Goal: Task Accomplishment & Management: Use online tool/utility

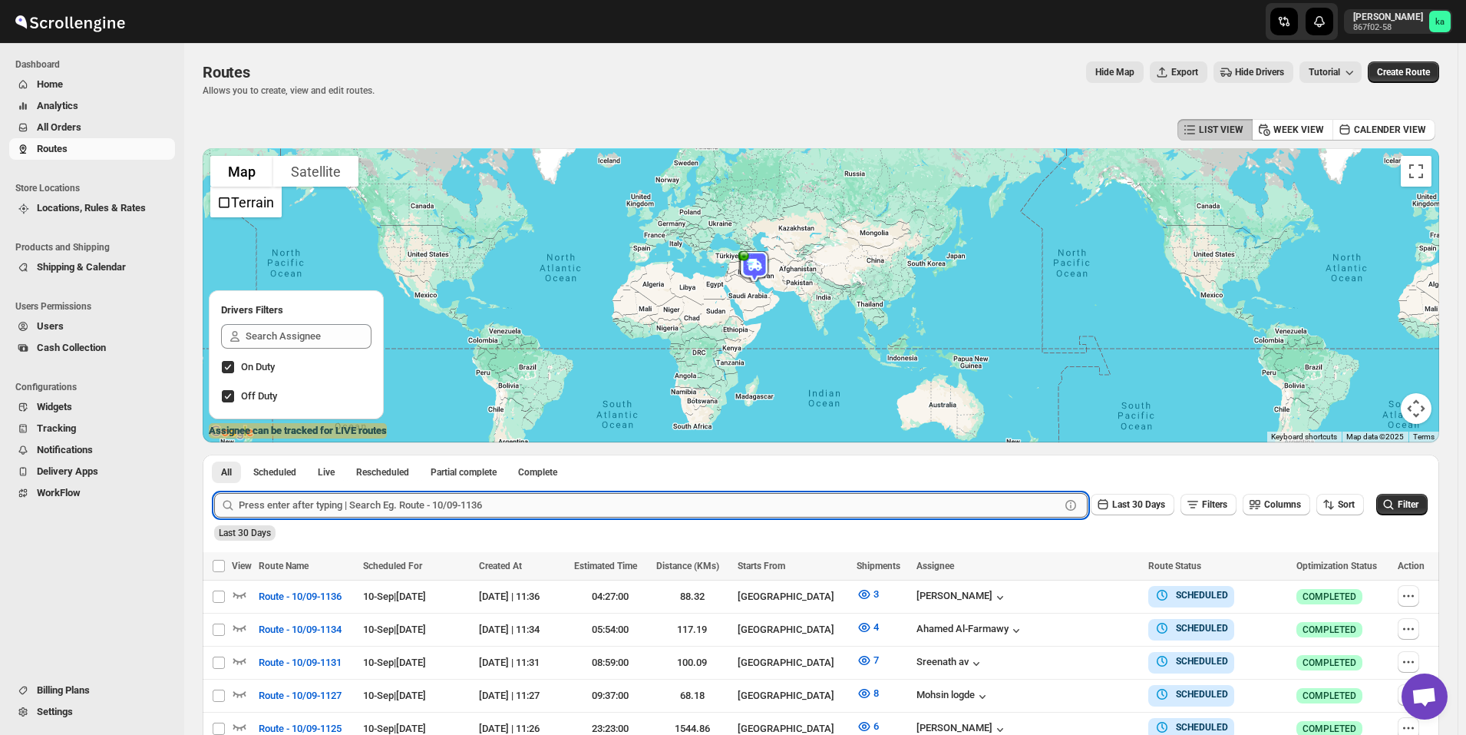
click at [310, 507] on input "text" at bounding box center [649, 505] width 821 height 25
paste input "10349"
type input "10349"
click at [214, 454] on button "Submit" at bounding box center [236, 462] width 44 height 16
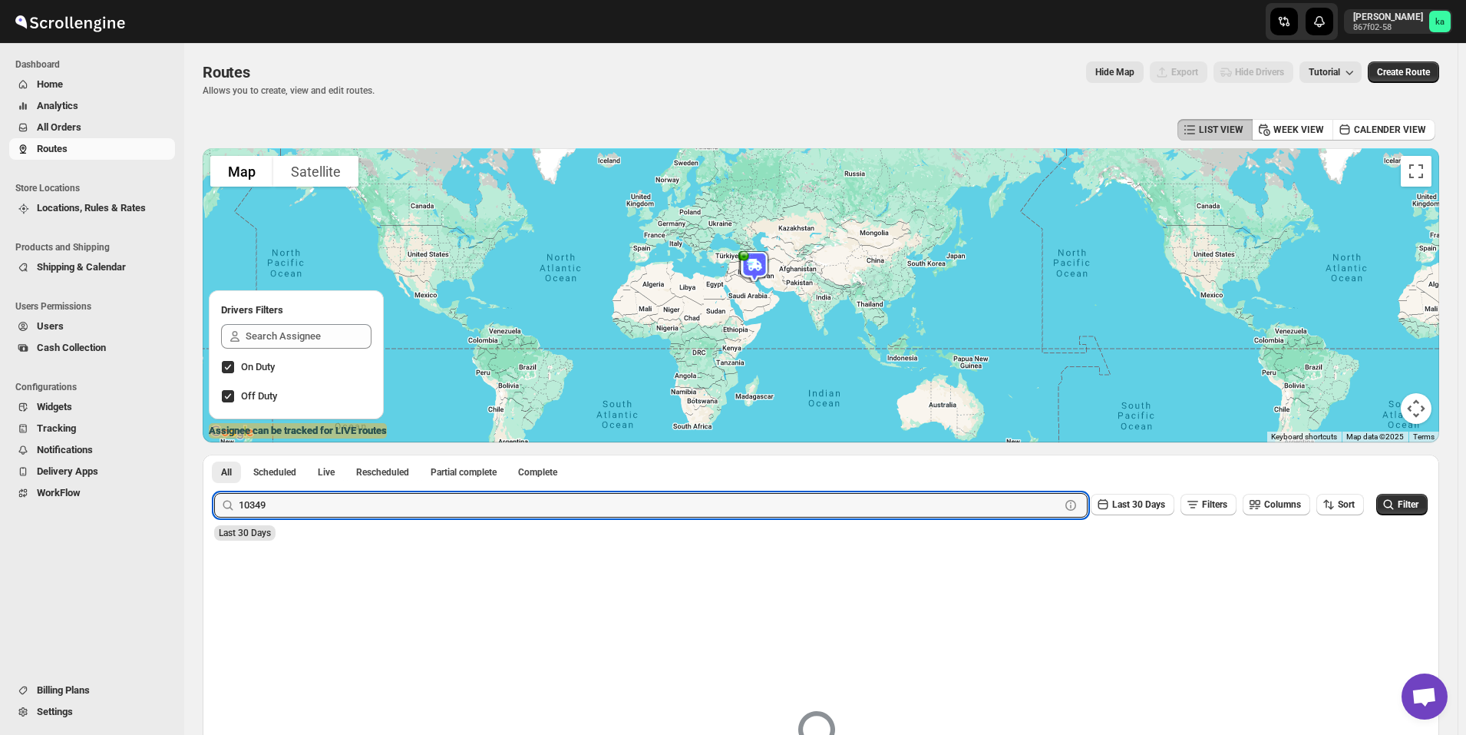
click at [69, 137] on button "All Orders" at bounding box center [92, 127] width 166 height 21
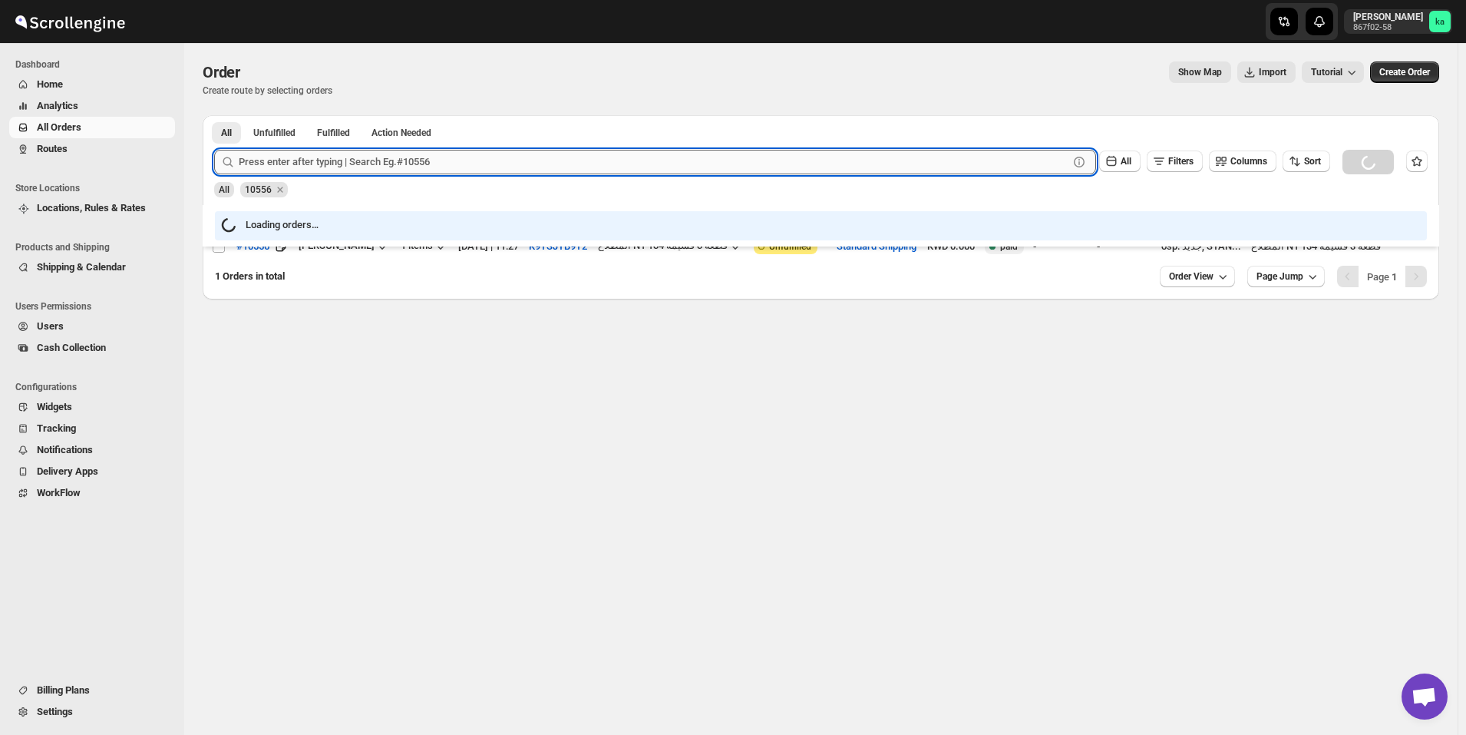
click at [335, 170] on input "text" at bounding box center [654, 162] width 830 height 25
paste input "10349"
type input "10349"
click at [214, 115] on button "Submit" at bounding box center [236, 123] width 44 height 16
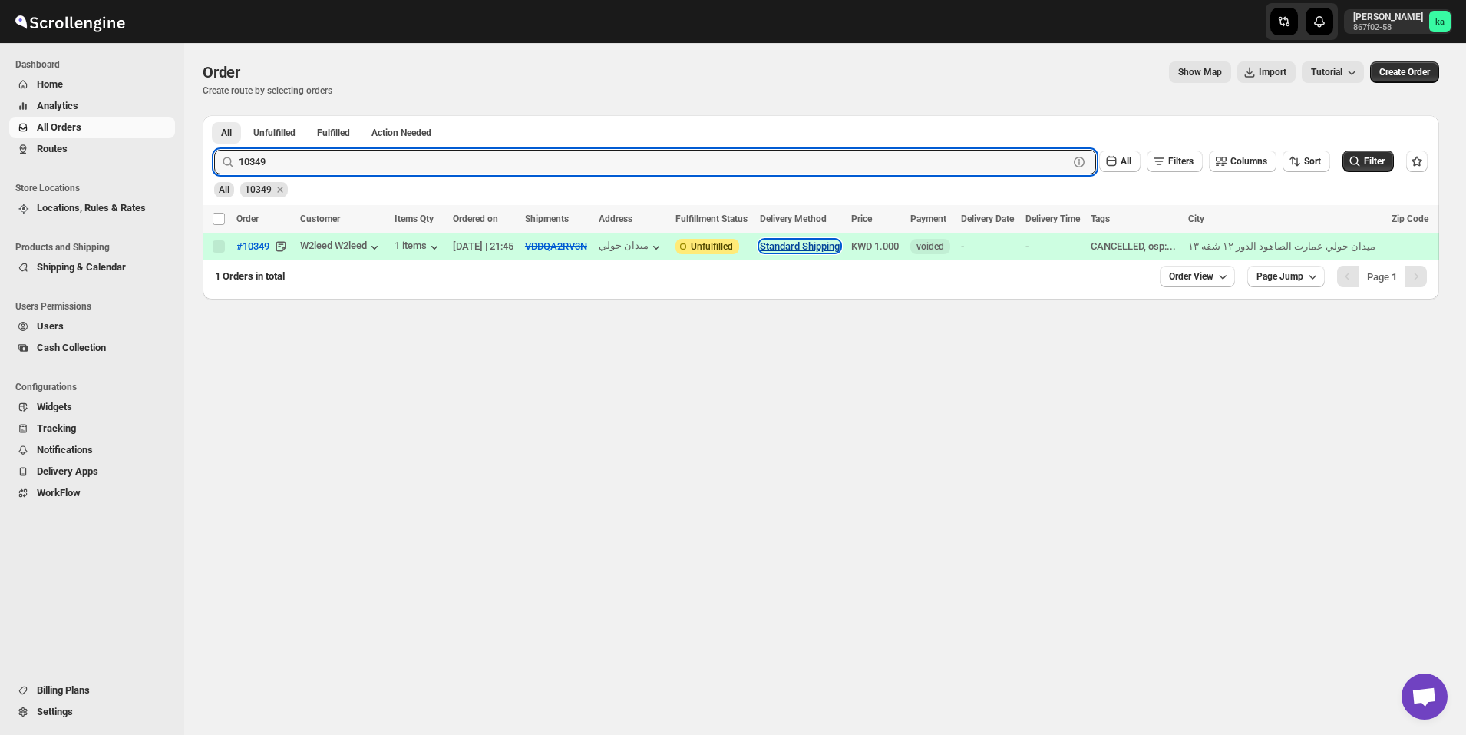
click at [820, 249] on button "Standard Shipping" at bounding box center [800, 246] width 80 height 12
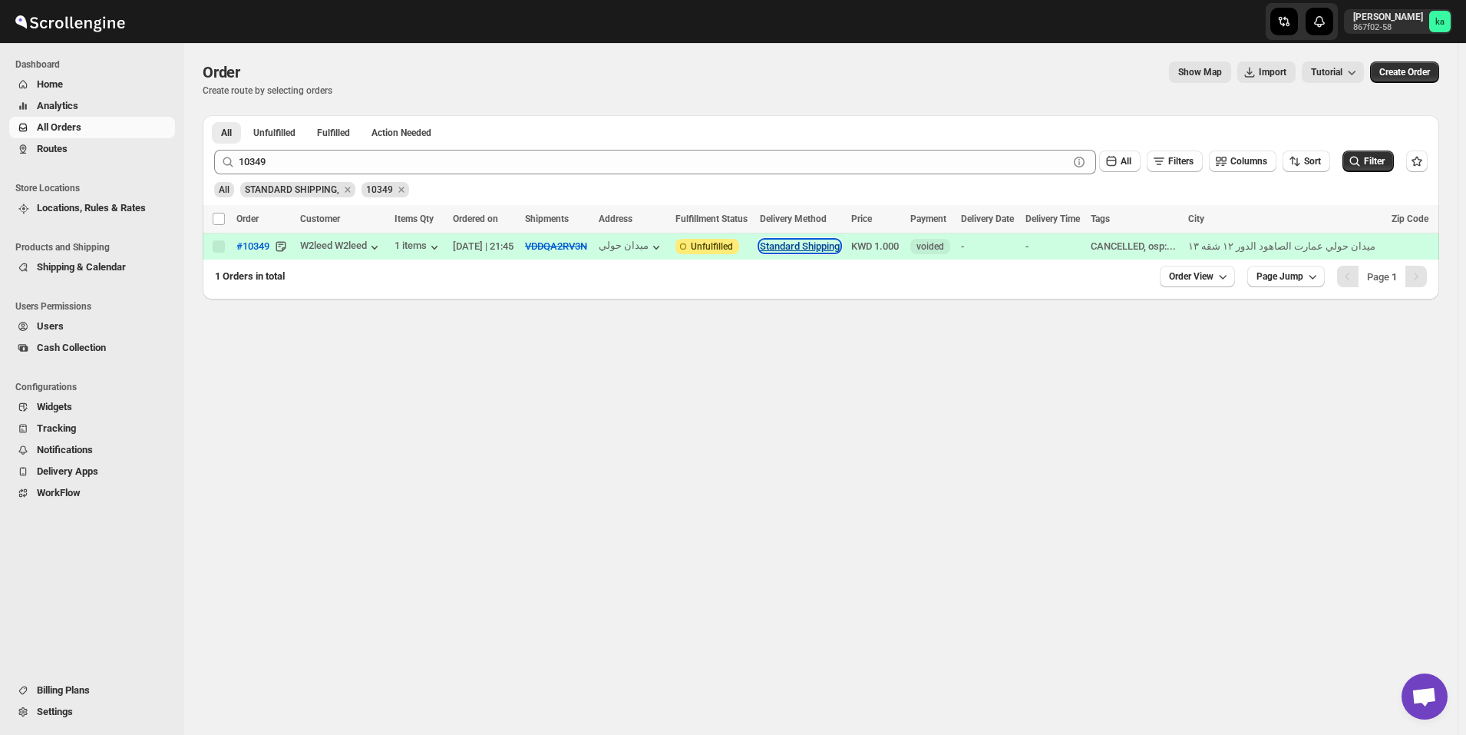
click at [816, 246] on button "Standard Shipping" at bounding box center [800, 246] width 80 height 12
click at [664, 245] on icon "button" at bounding box center [656, 246] width 15 height 15
click at [569, 247] on s "VDDQA2RV3N" at bounding box center [556, 246] width 62 height 12
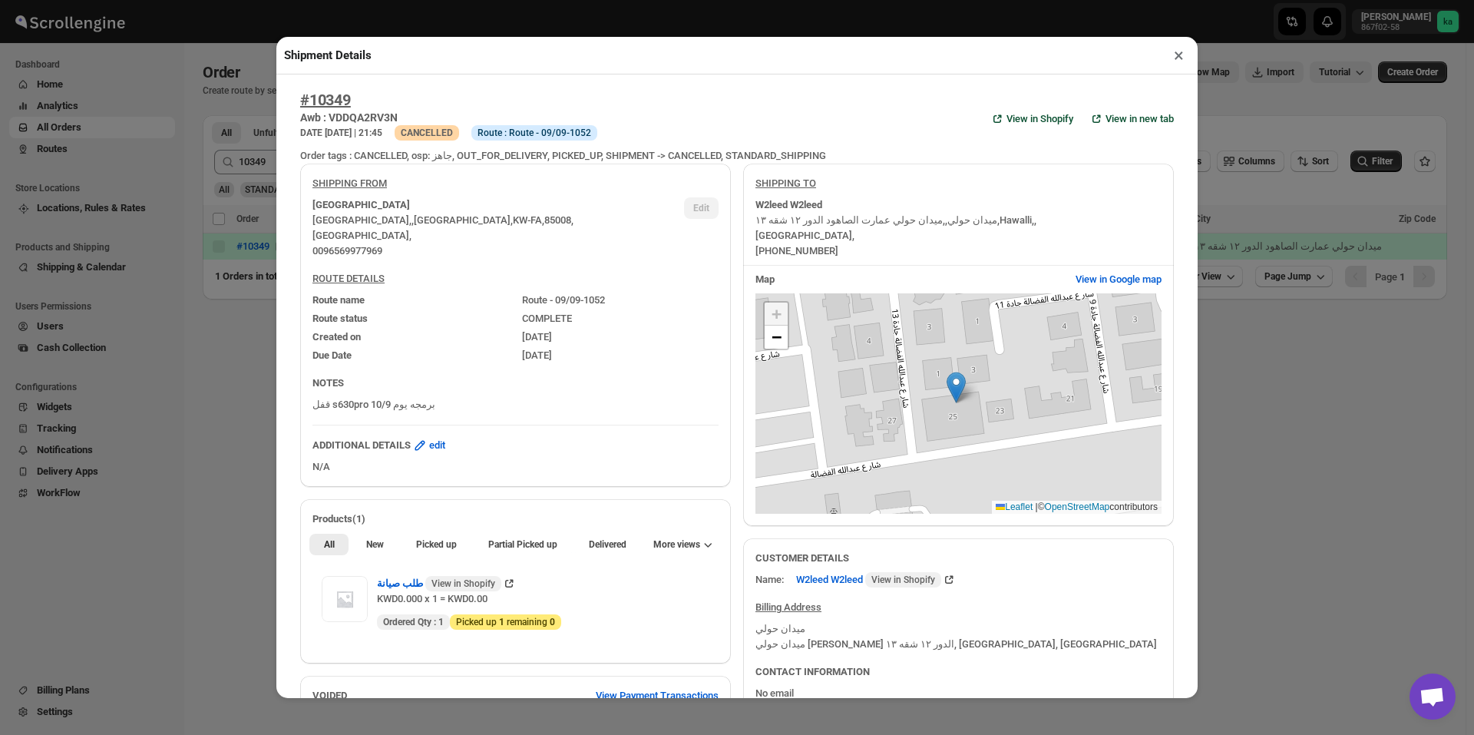
click at [212, 334] on div "Shipment Details × #10349 Awb : VDDQA2RV3N DATE [DATE] | 21:45 Warning CANCELLE…" at bounding box center [737, 367] width 1474 height 735
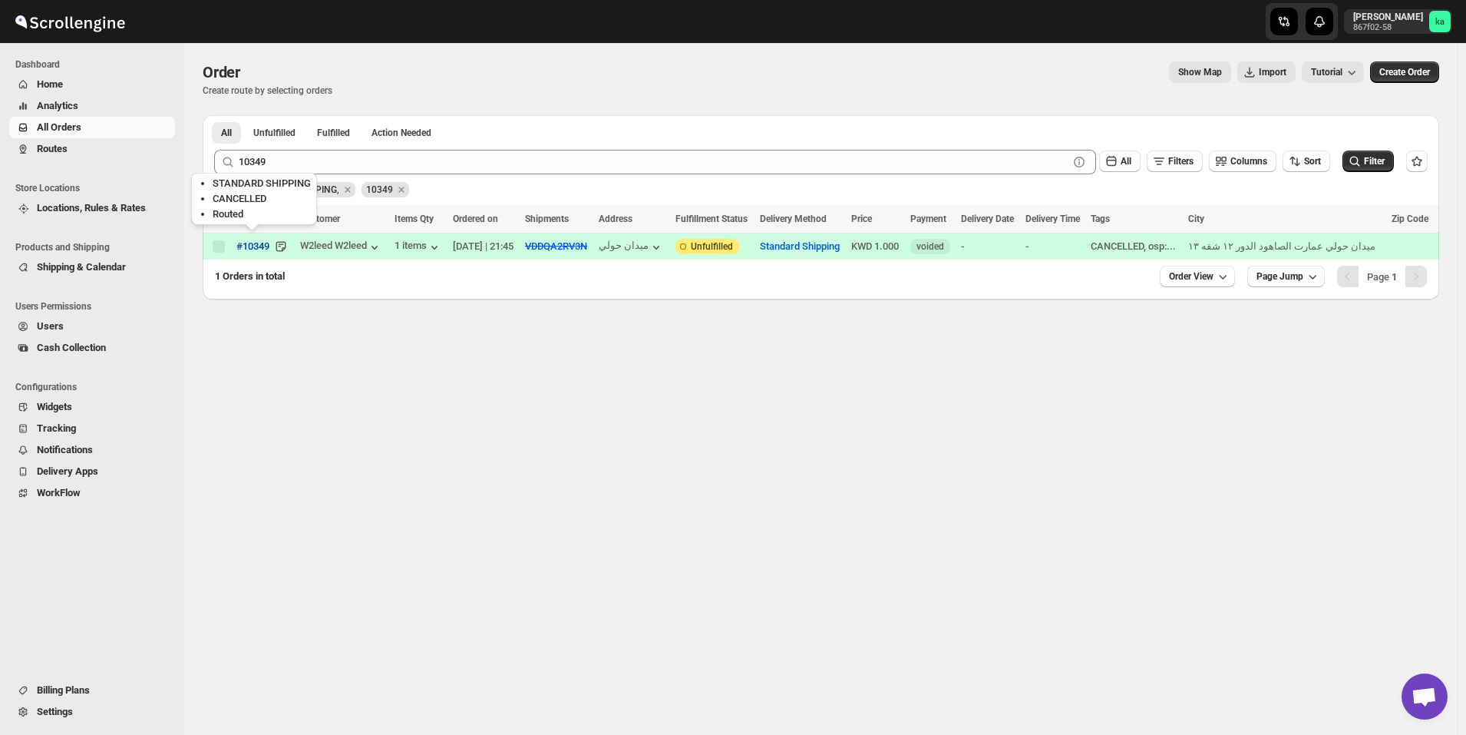
click at [253, 243] on span "#10349" at bounding box center [252, 246] width 33 height 15
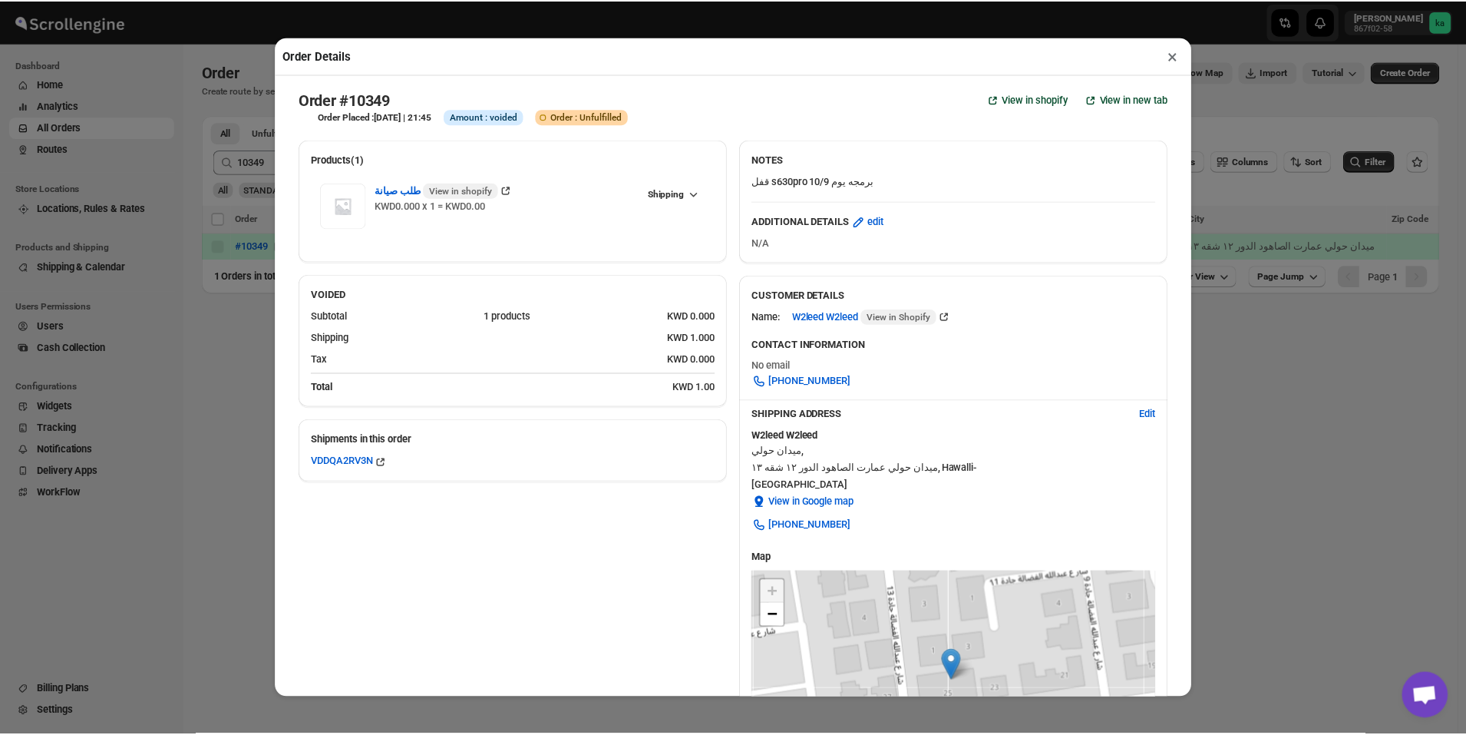
scroll to position [280, 0]
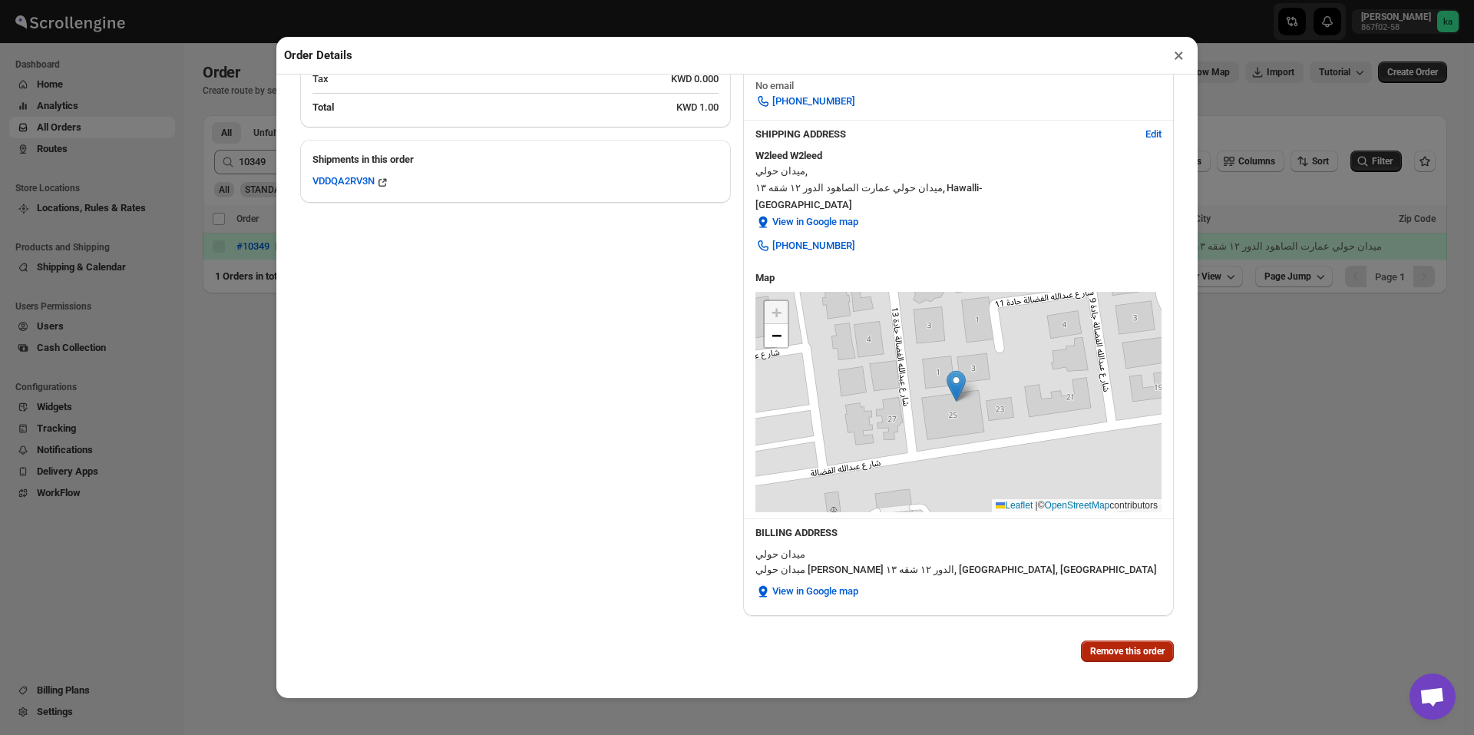
click at [1100, 651] on span "Remove this order" at bounding box center [1127, 651] width 74 height 12
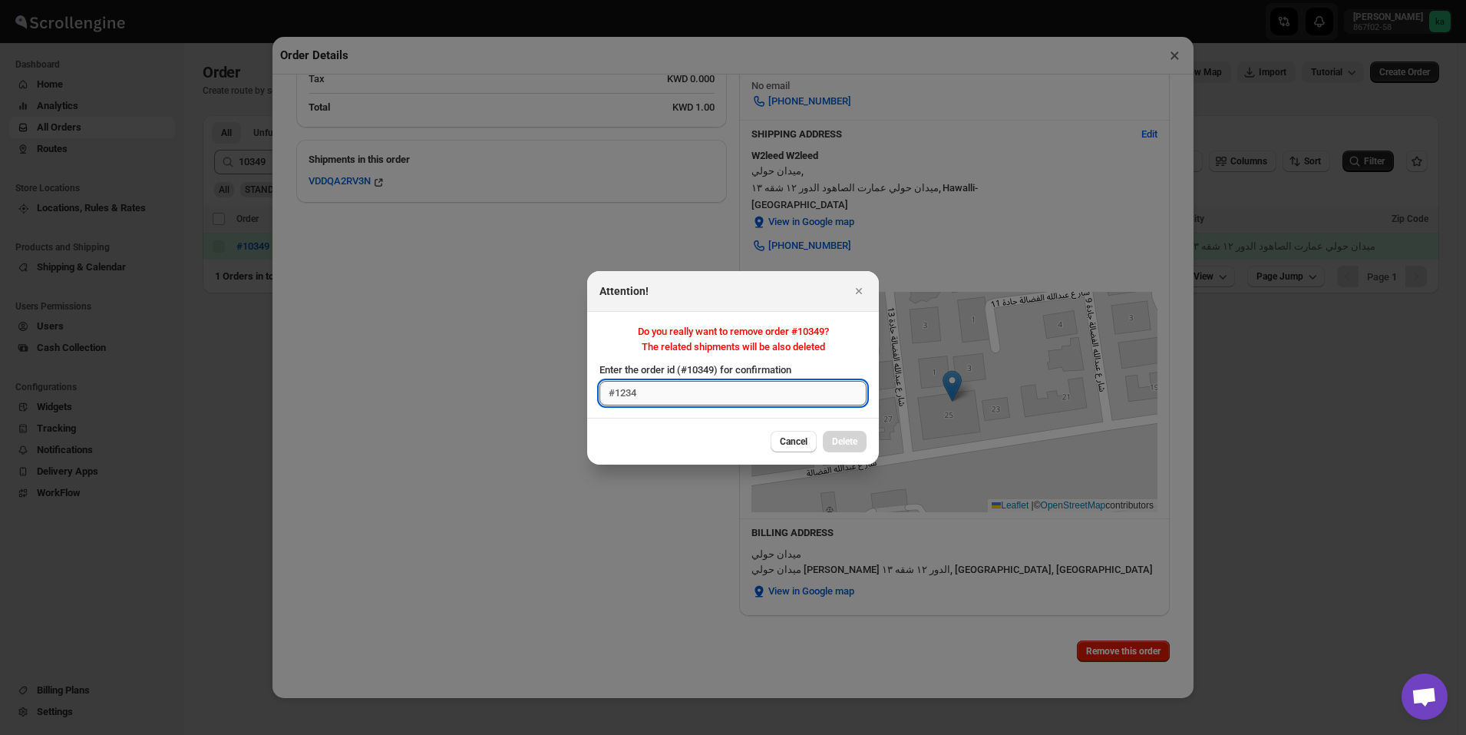
click at [754, 393] on input "Enter the order id (#10349) for confirmation" at bounding box center [732, 393] width 267 height 25
drag, startPoint x: 477, startPoint y: 454, endPoint x: 615, endPoint y: 421, distance: 142.2
click at [477, 454] on div at bounding box center [733, 367] width 1466 height 735
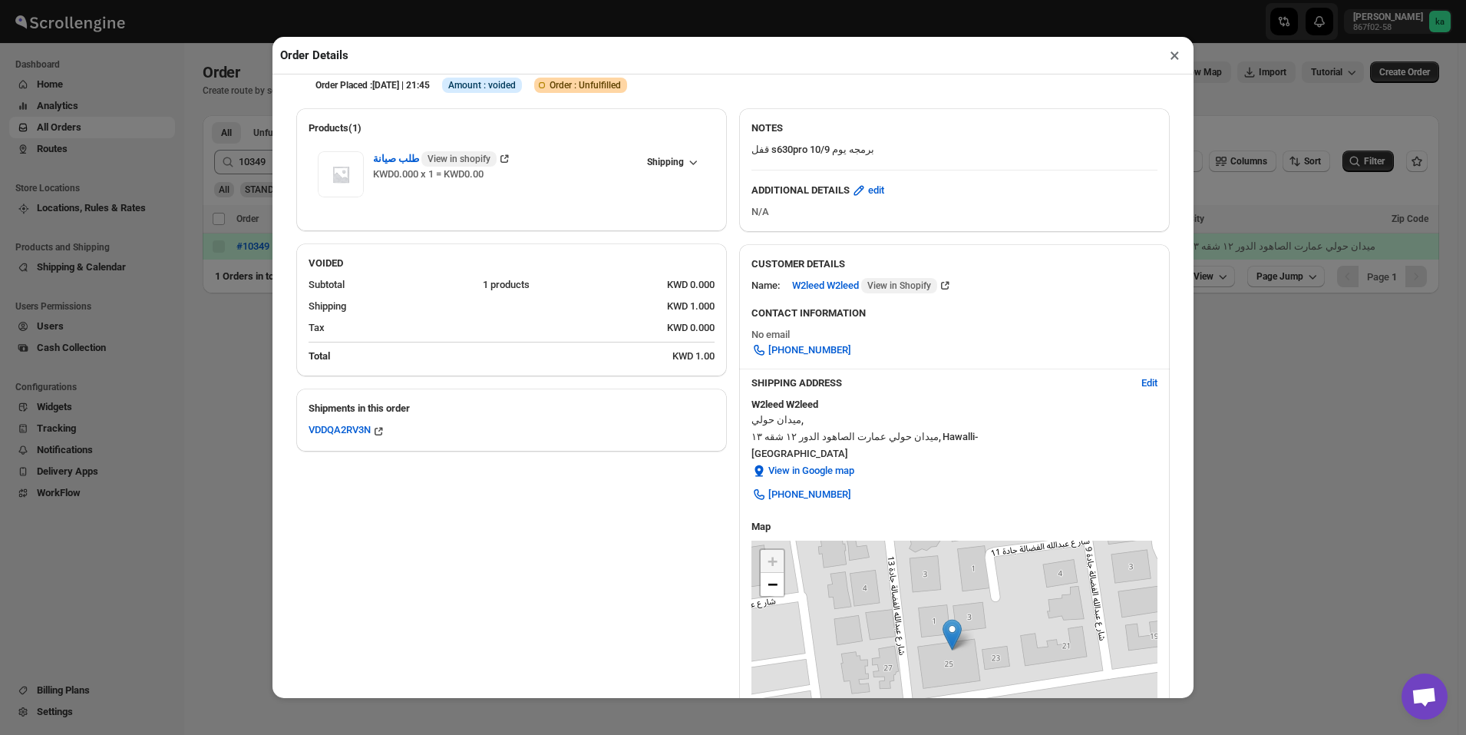
scroll to position [0, 0]
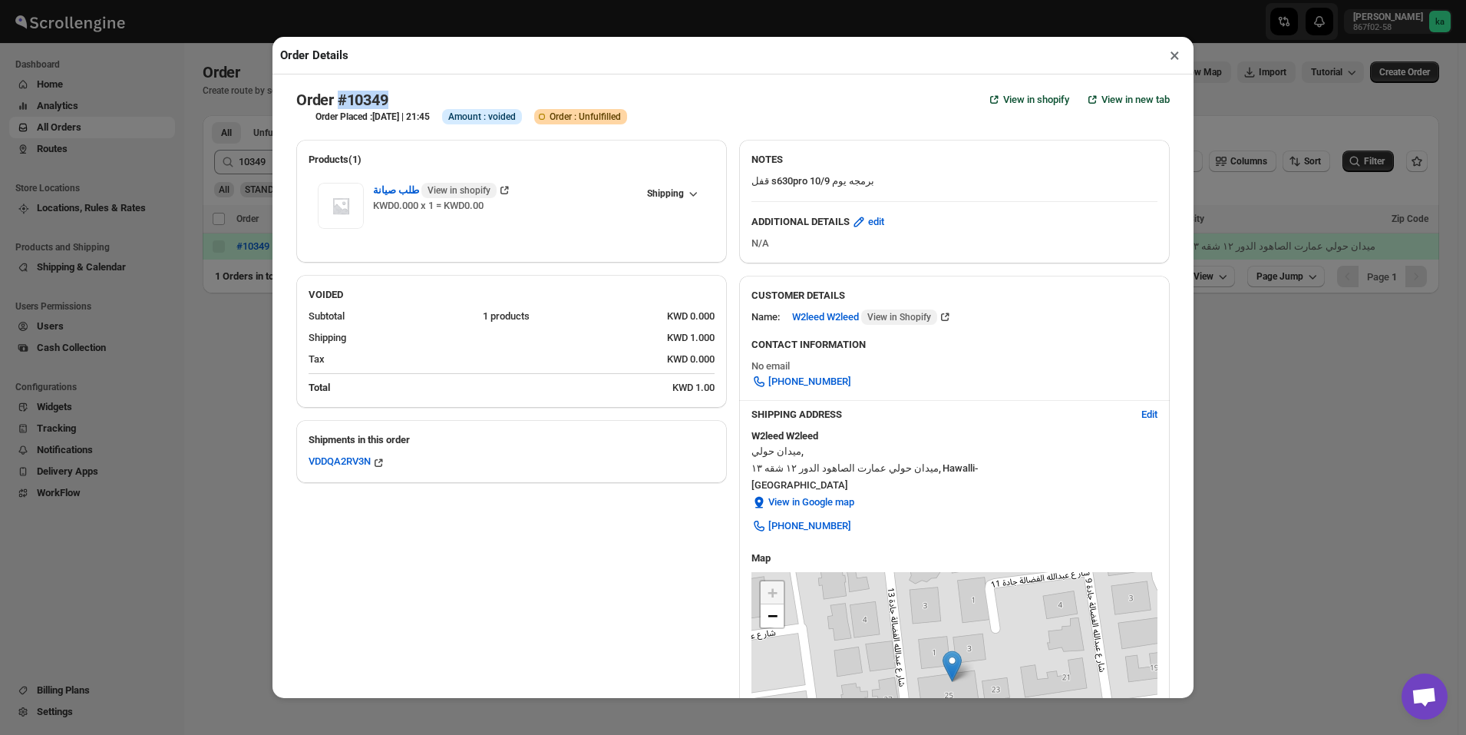
drag, startPoint x: 345, startPoint y: 95, endPoint x: 397, endPoint y: 97, distance: 52.2
click at [397, 97] on div "Order #10349 View in shopify View in new tab" at bounding box center [732, 100] width 873 height 18
copy h2 "#10349"
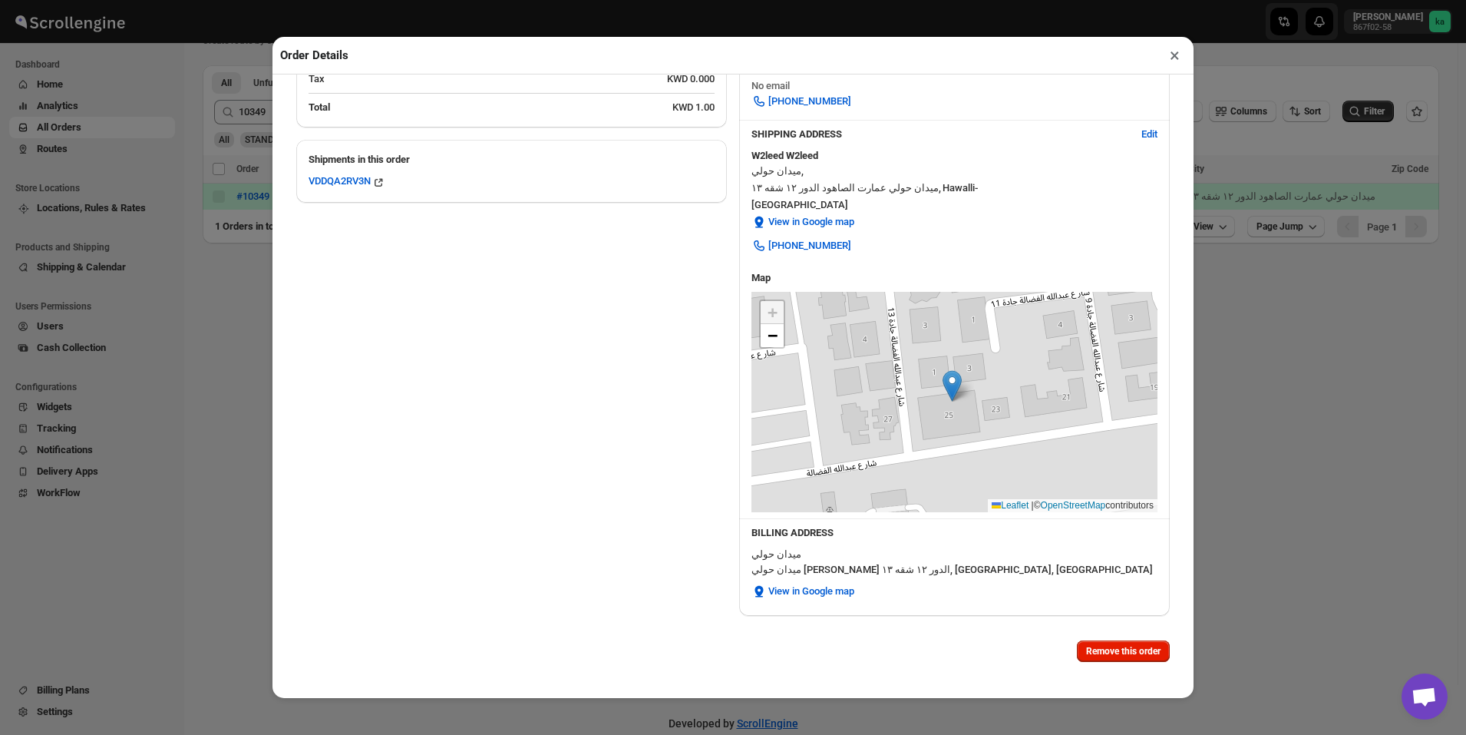
scroll to position [77, 0]
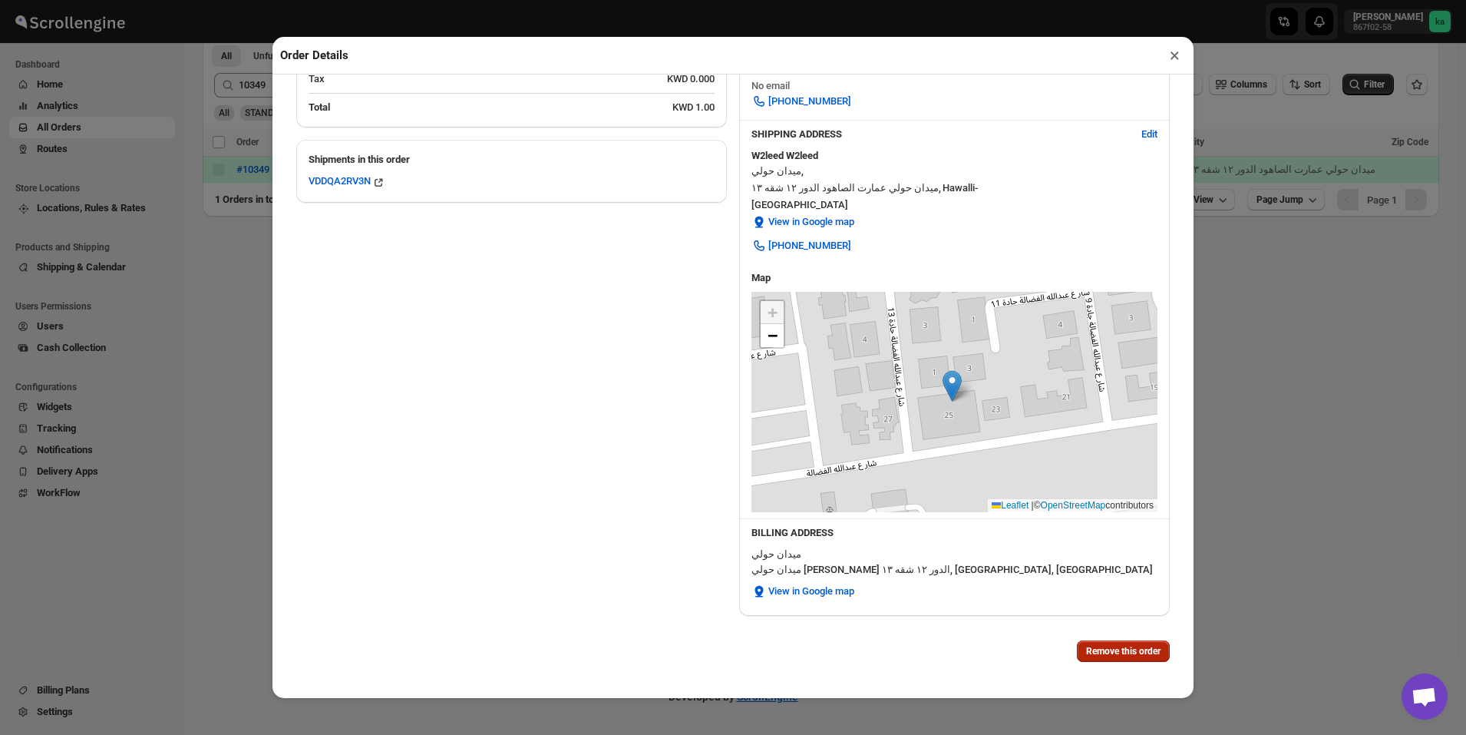
click at [1122, 654] on span "Remove this order" at bounding box center [1123, 651] width 74 height 12
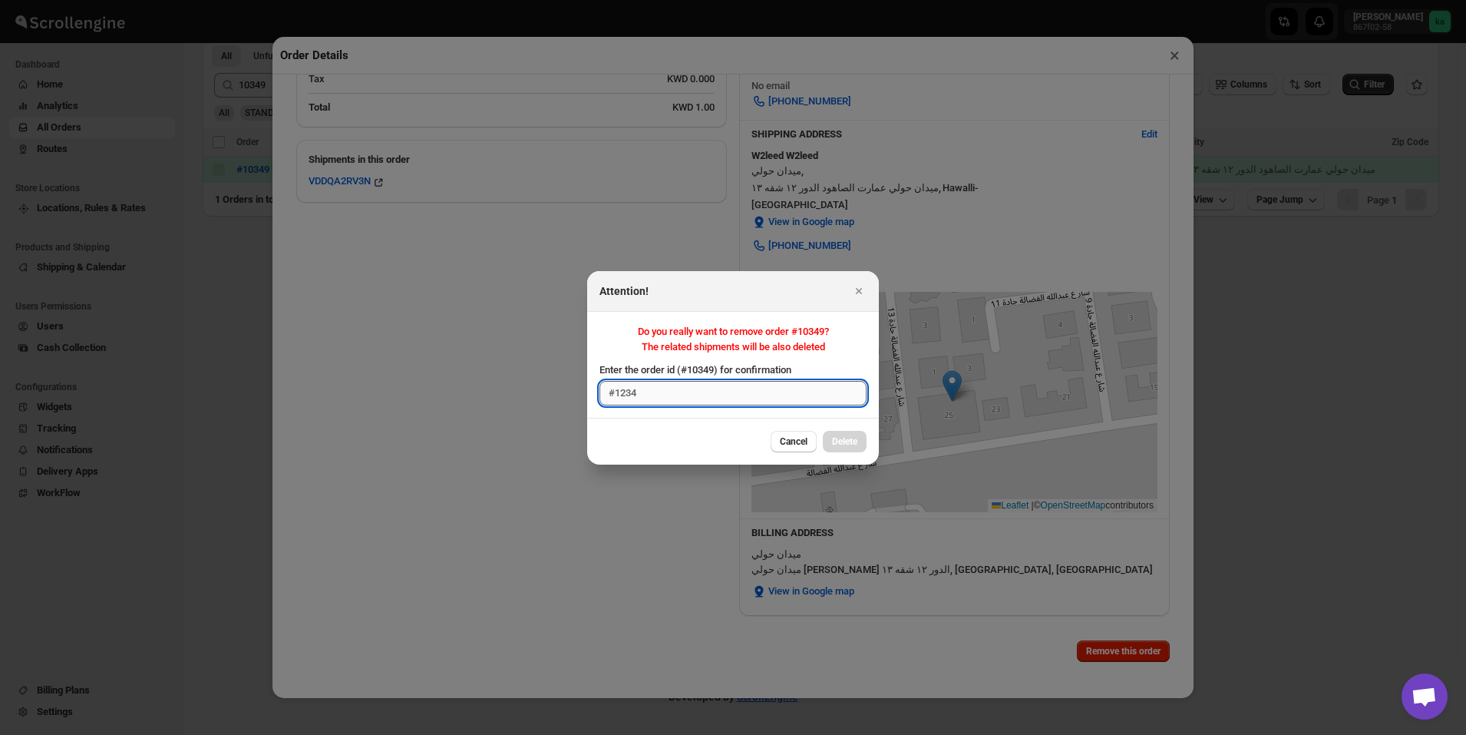
click at [748, 398] on input "Enter the order id (#10349) for confirmation" at bounding box center [732, 393] width 267 height 25
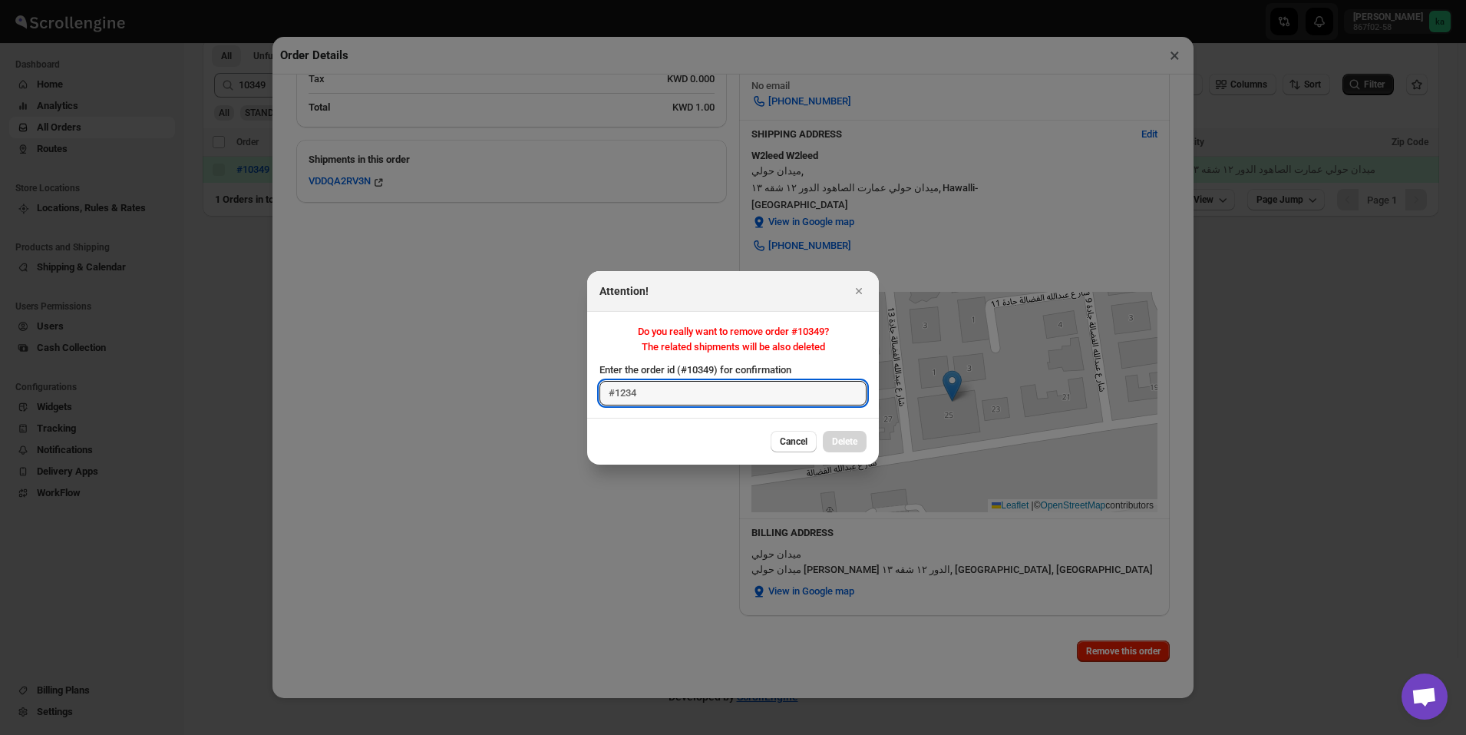
click at [683, 408] on section "Do you really want to remove order #10349? The related shipments will be also d…" at bounding box center [733, 365] width 292 height 106
click at [843, 444] on div "Cancel Delete" at bounding box center [819, 441] width 96 height 21
click at [796, 444] on span "Cancel" at bounding box center [794, 441] width 28 height 12
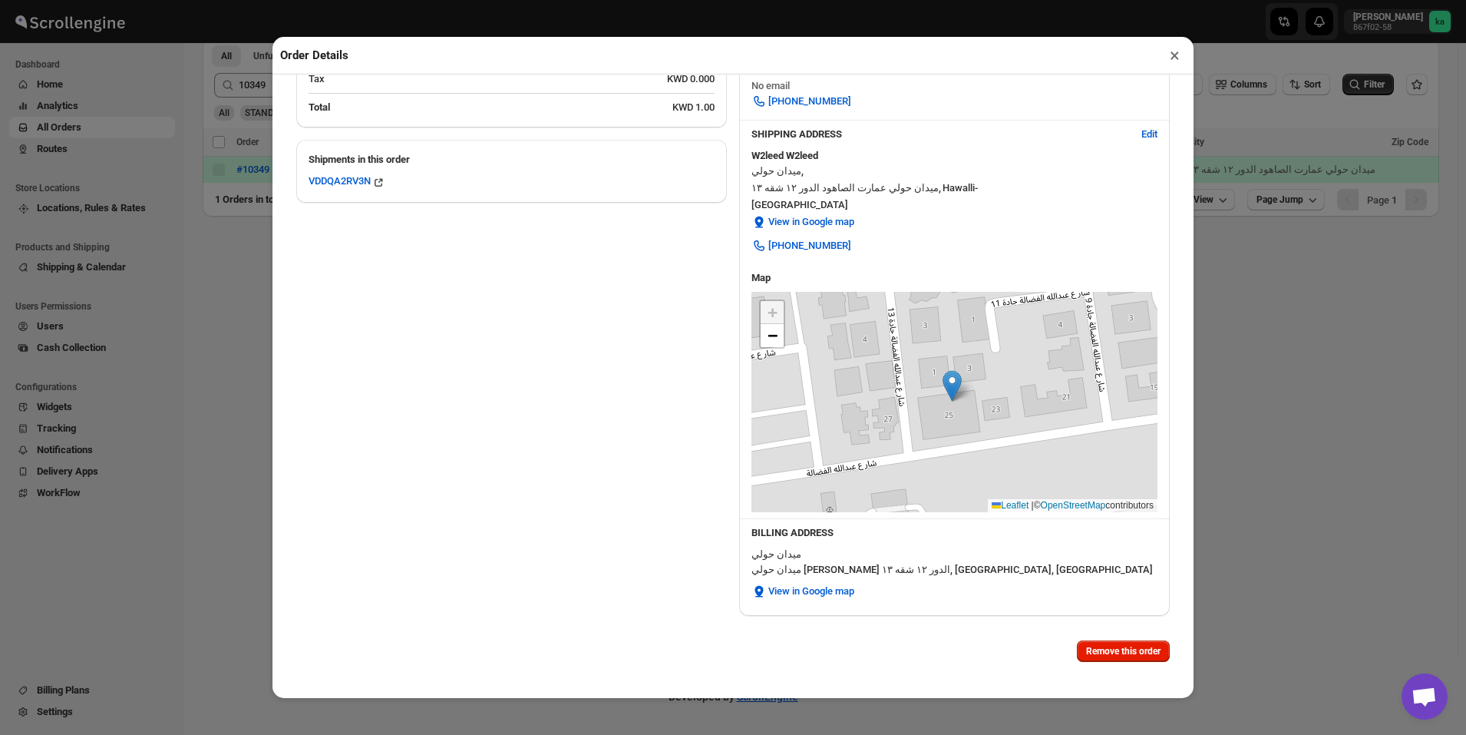
click at [1177, 61] on button "×" at bounding box center [1175, 55] width 22 height 21
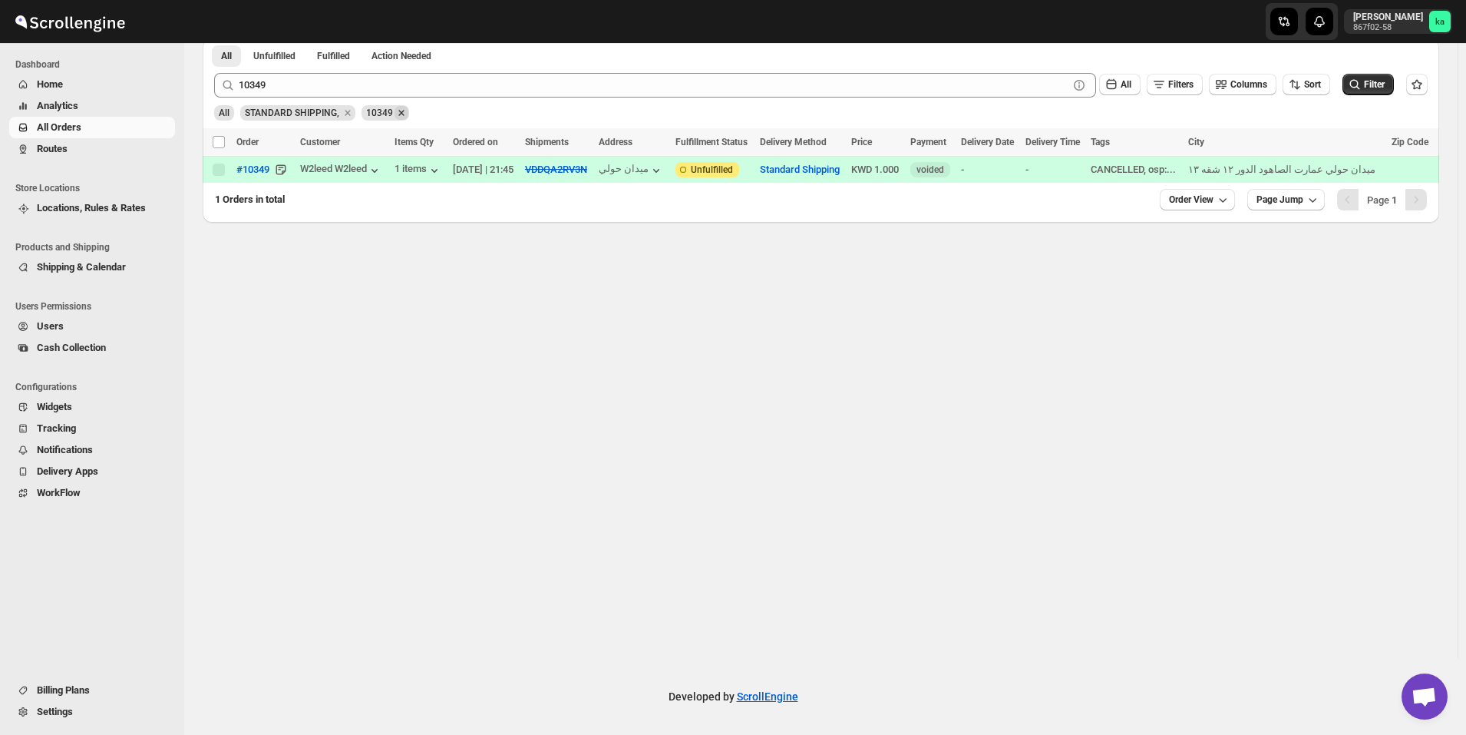
click at [401, 113] on icon "Remove 10349" at bounding box center [401, 113] width 14 height 14
click at [342, 112] on icon "Remove" at bounding box center [348, 113] width 14 height 14
click at [81, 148] on span "Routes" at bounding box center [104, 148] width 135 height 15
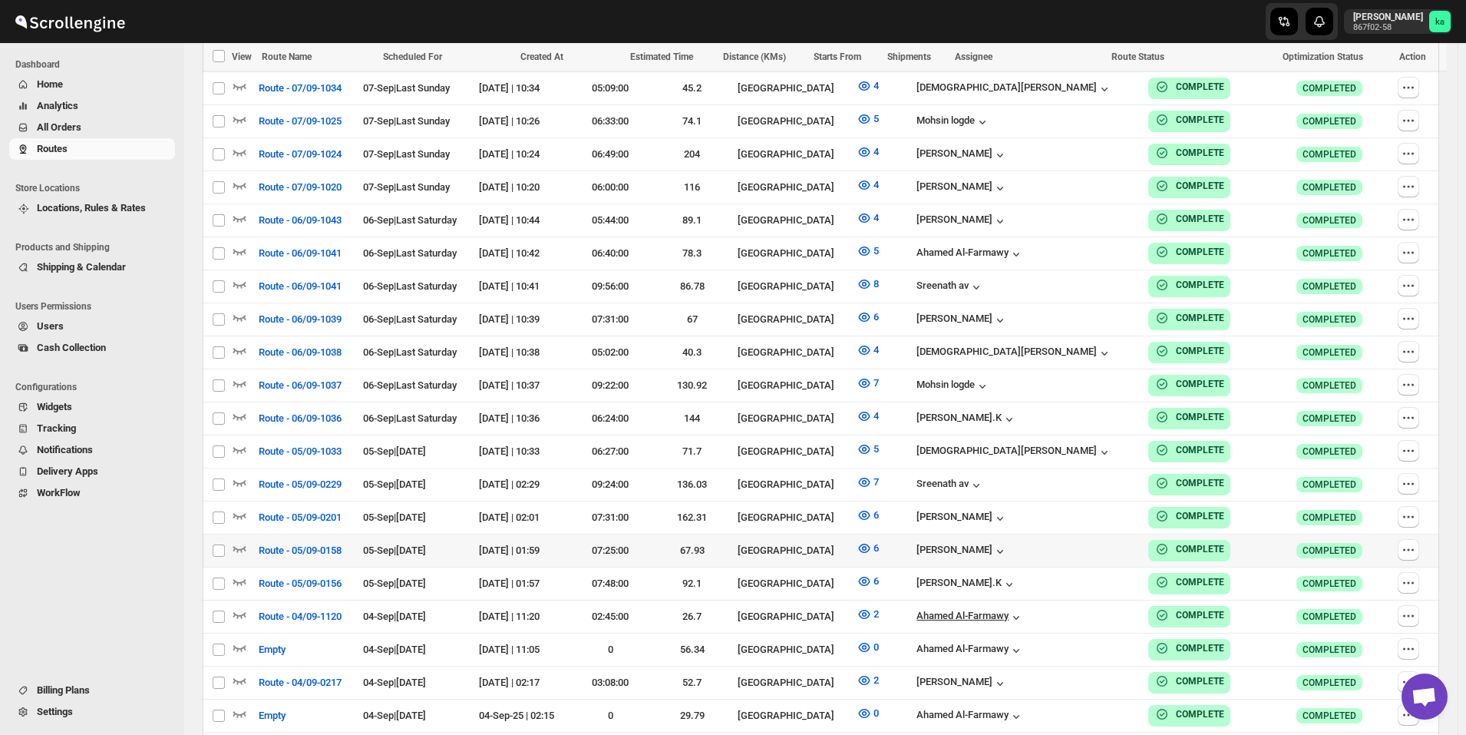
scroll to position [1285, 0]
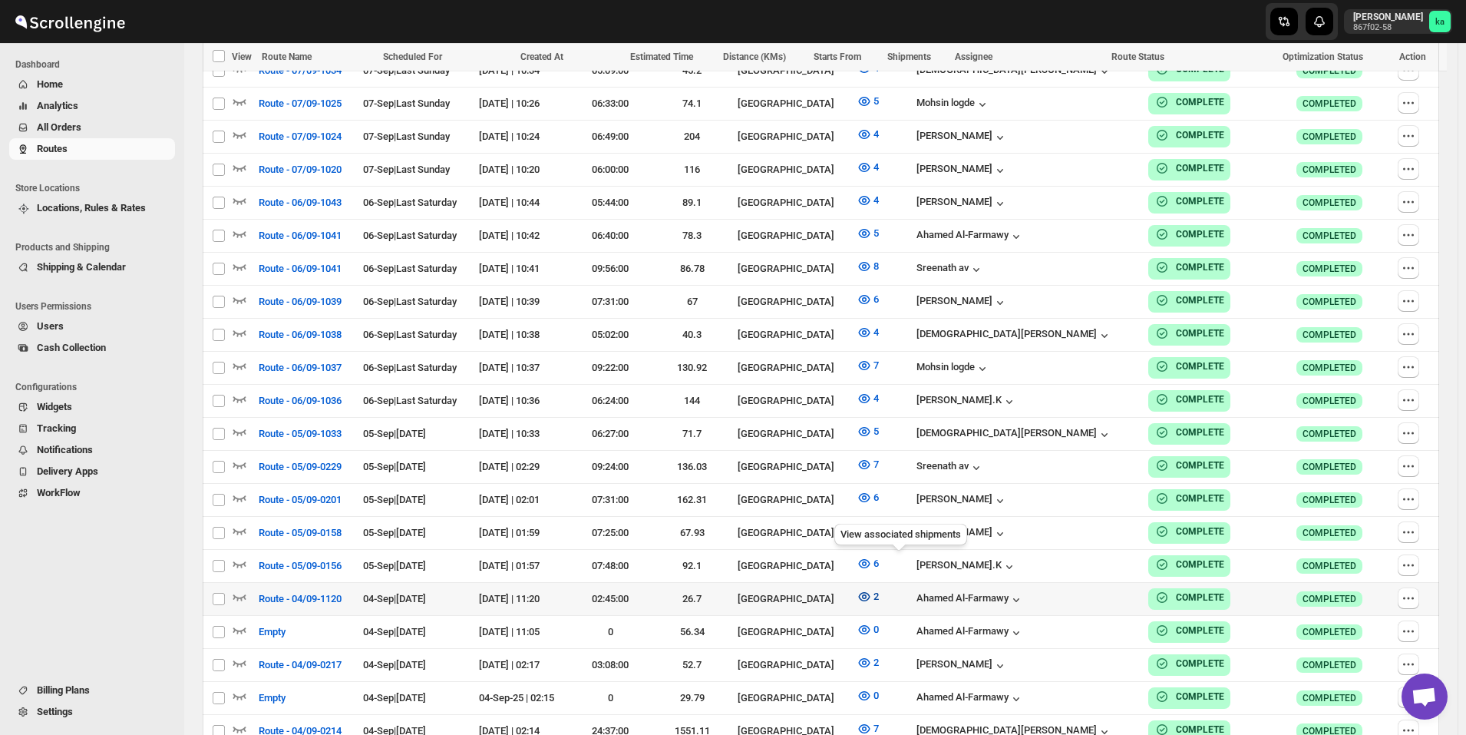
click at [888, 584] on button "2" at bounding box center [867, 596] width 41 height 25
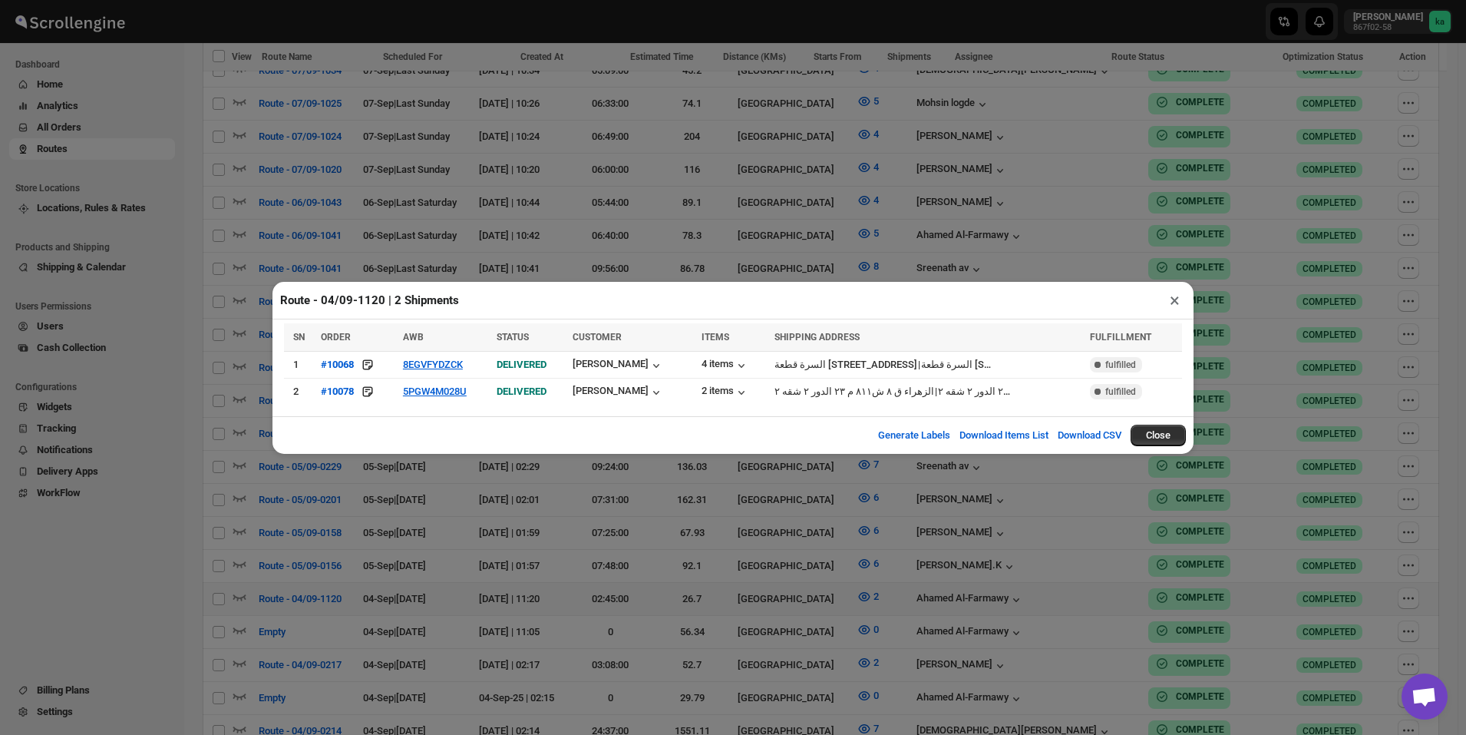
click at [904, 566] on div "Route - 04/09-1120 | 2 Shipments × SN ORDER AWB STATUS CUSTOMER ITEMS SHIPPING …" at bounding box center [733, 367] width 1466 height 735
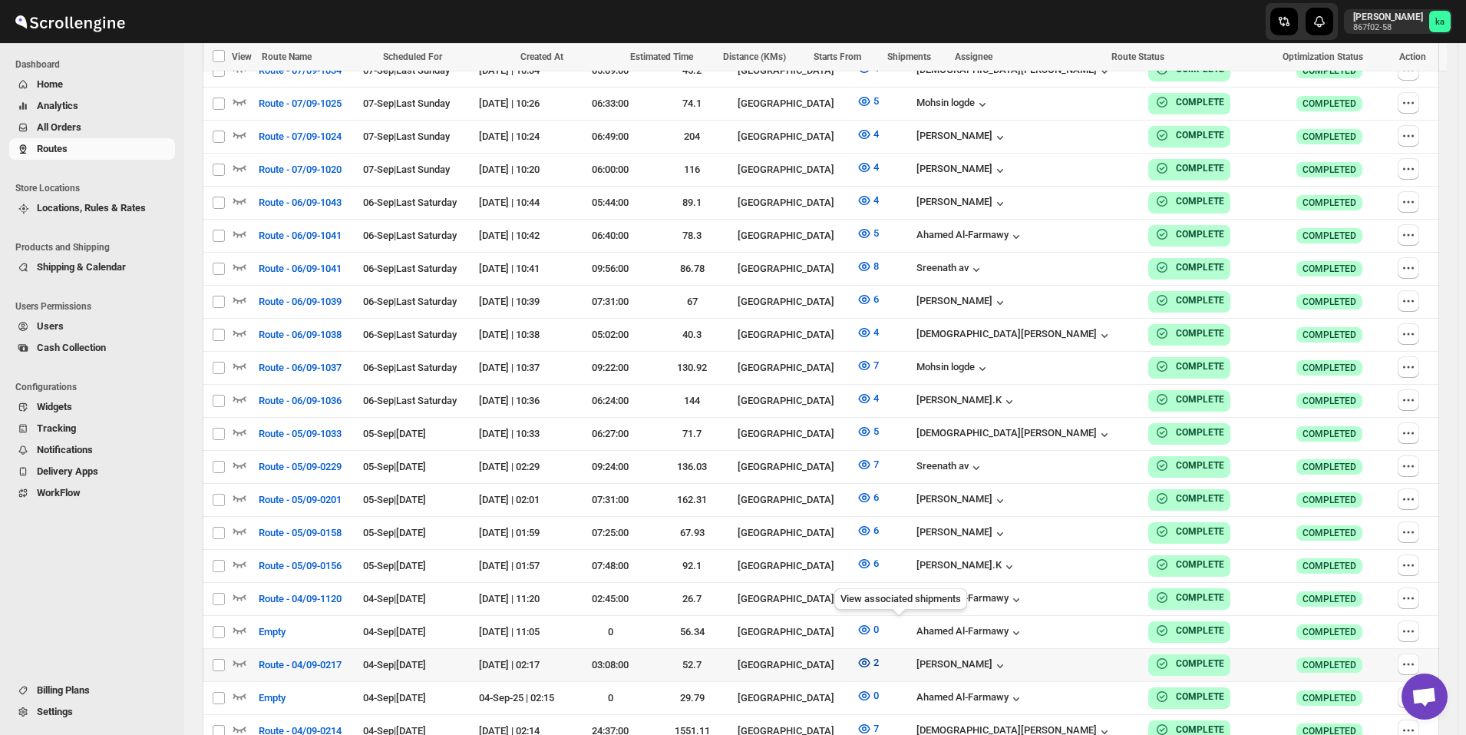
click at [872, 655] on icon "button" at bounding box center [864, 662] width 15 height 15
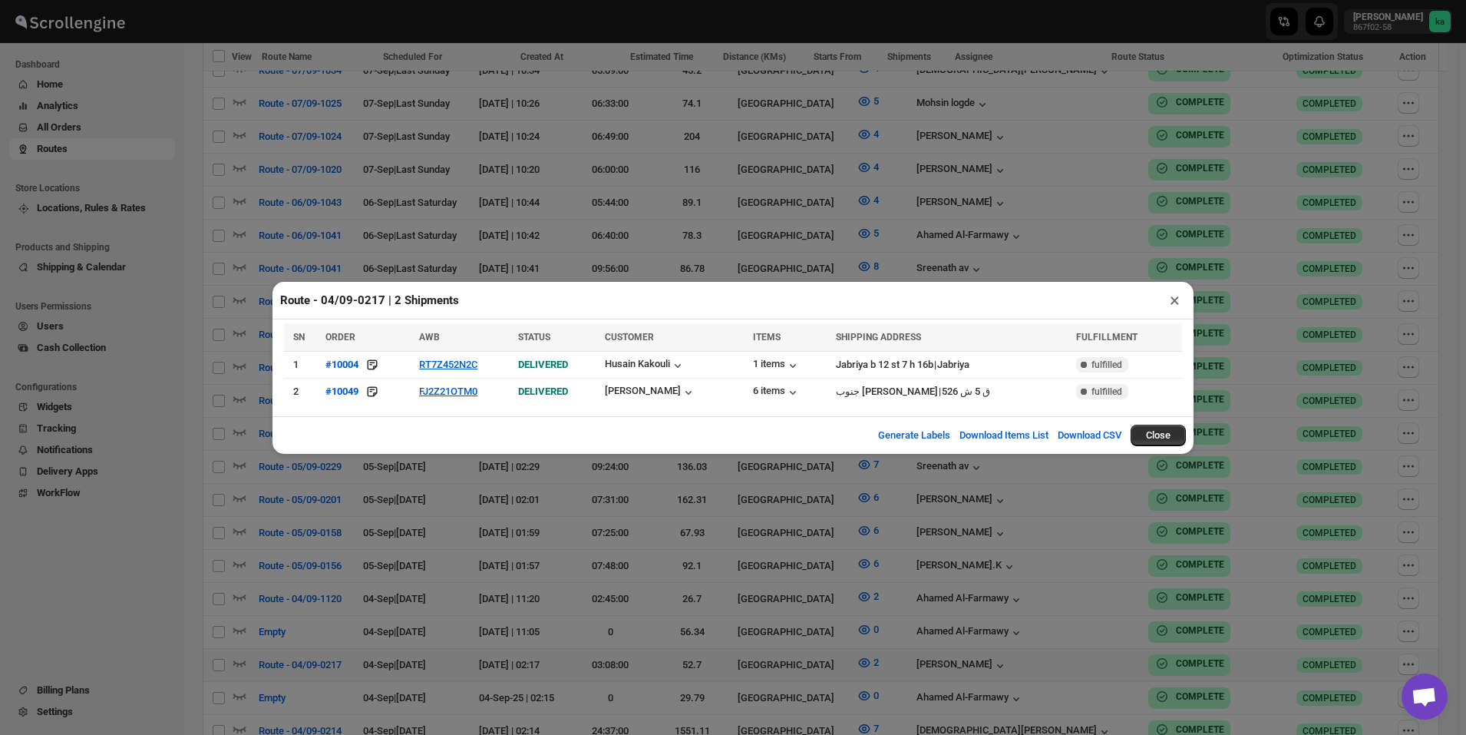
click at [883, 596] on div "Route - 04/09-0217 | 2 Shipments × SN ORDER AWB STATUS CUSTOMER ITEMS SHIPPING …" at bounding box center [733, 367] width 1466 height 735
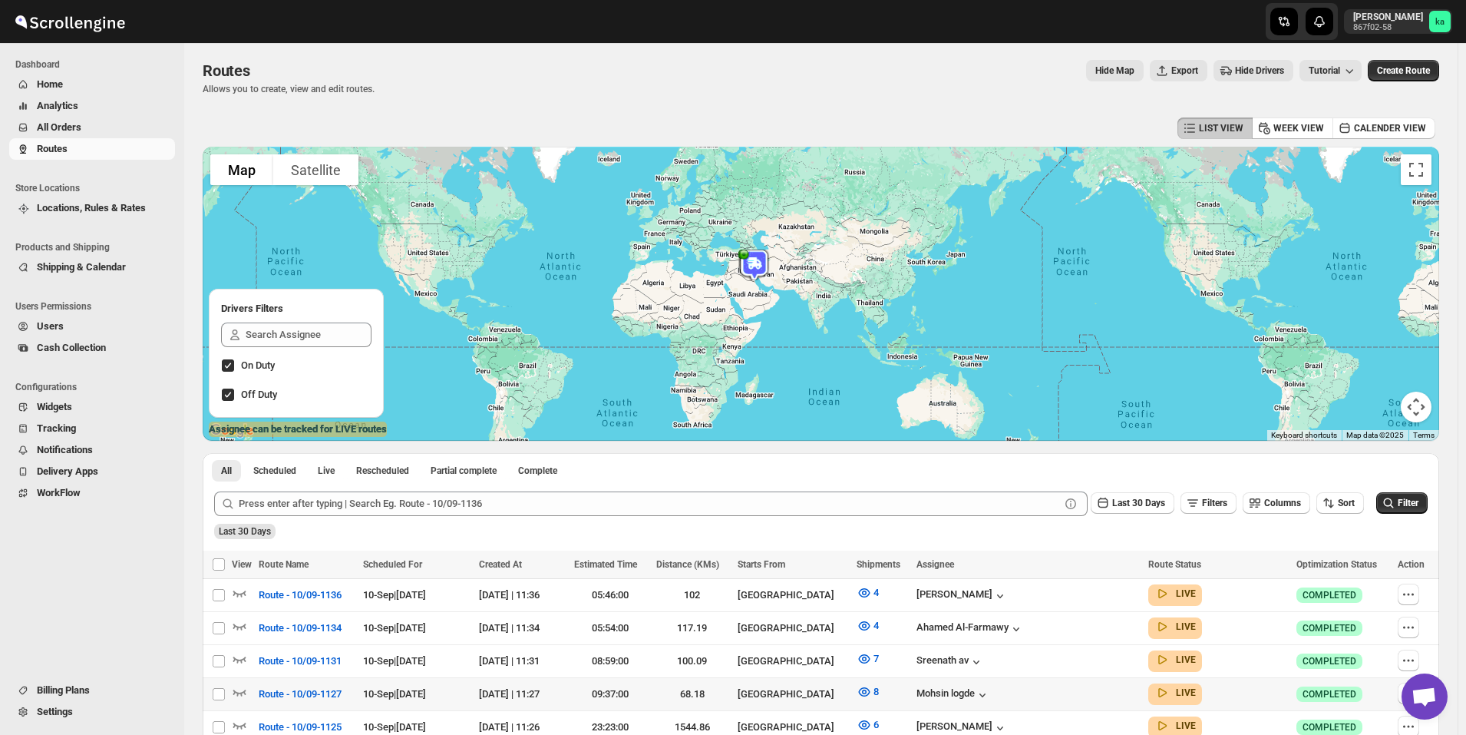
scroll to position [0, 0]
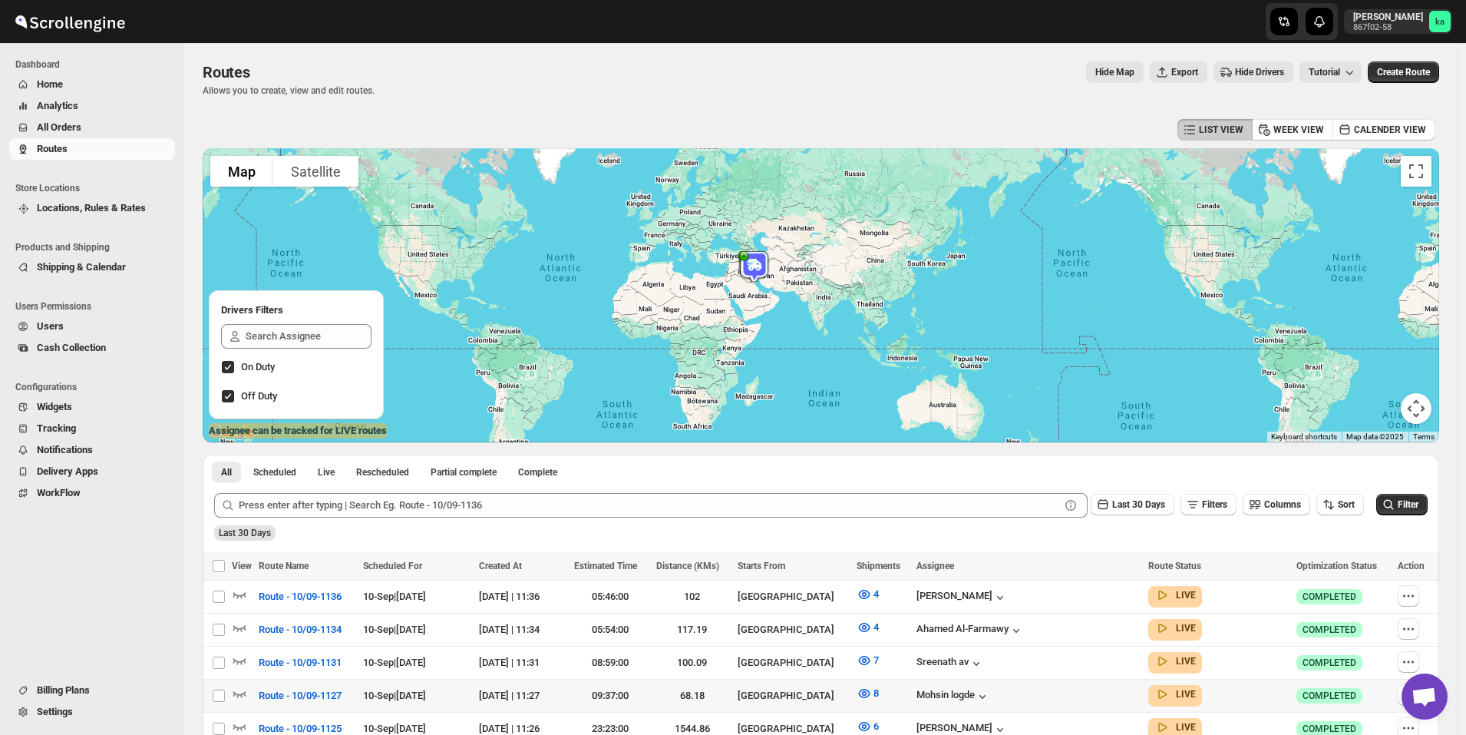
click at [89, 124] on span "All Orders" at bounding box center [104, 127] width 135 height 15
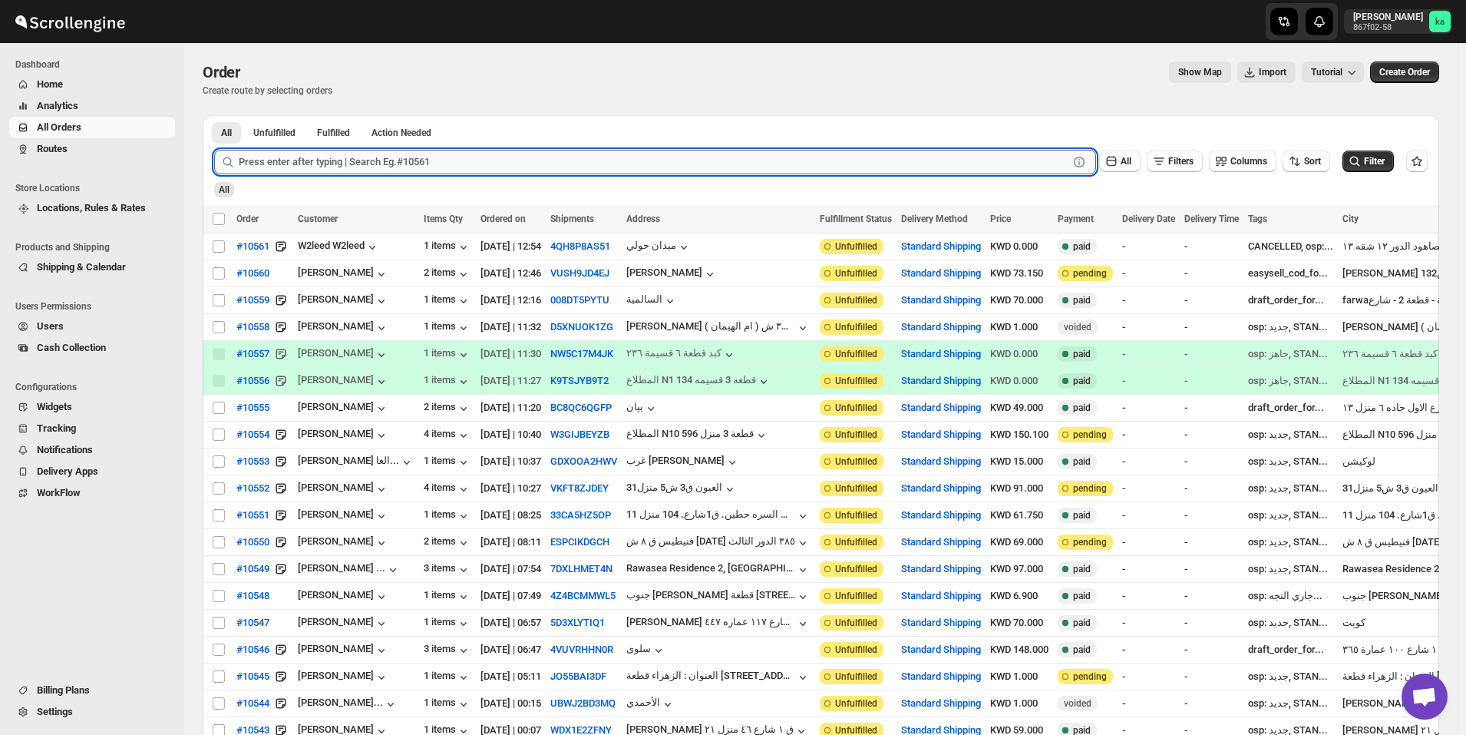
click at [476, 165] on input "text" at bounding box center [654, 162] width 830 height 25
paste input "10367"
click at [214, 115] on button "Submit" at bounding box center [236, 123] width 44 height 16
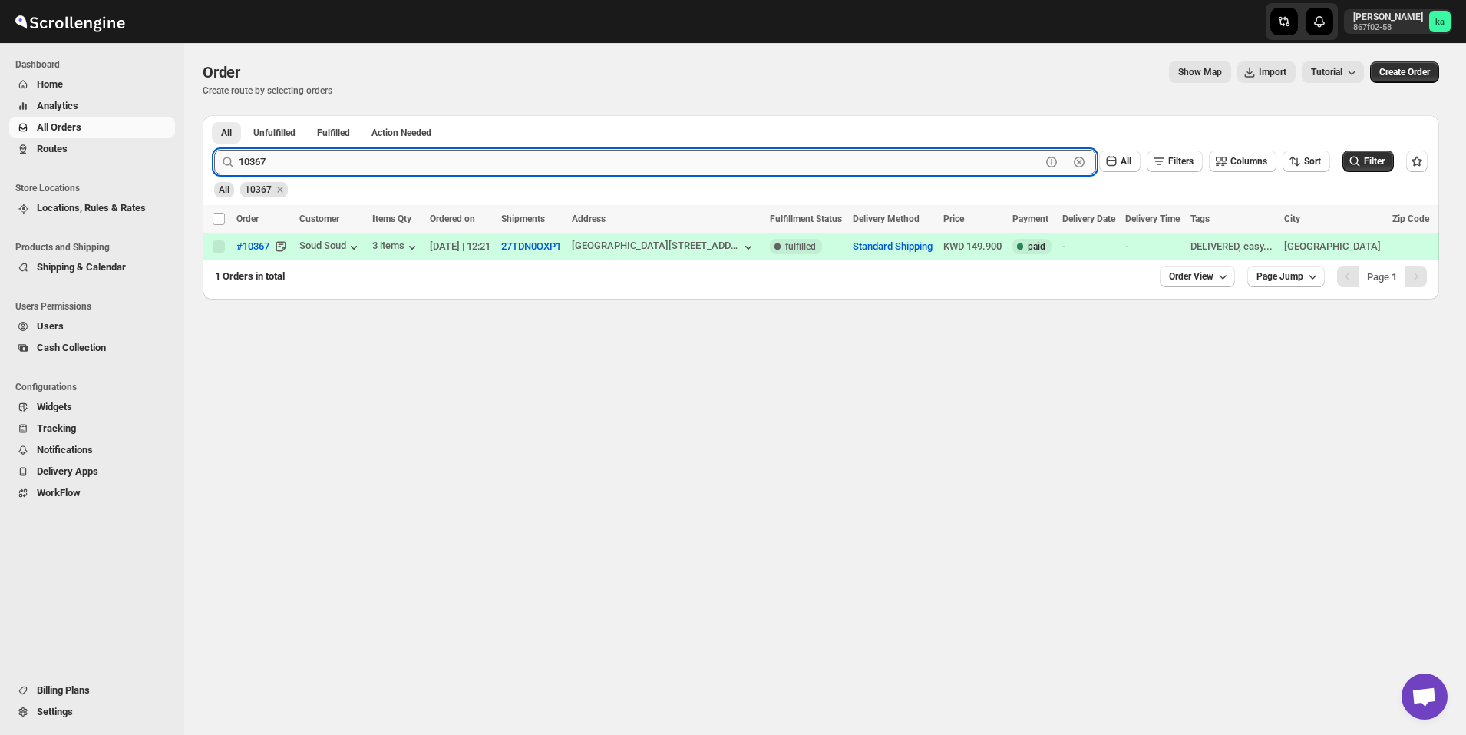
click at [342, 160] on input "10367" at bounding box center [640, 162] width 802 height 25
paste input "561"
type input "10561"
click at [214, 115] on button "Submit" at bounding box center [236, 123] width 44 height 16
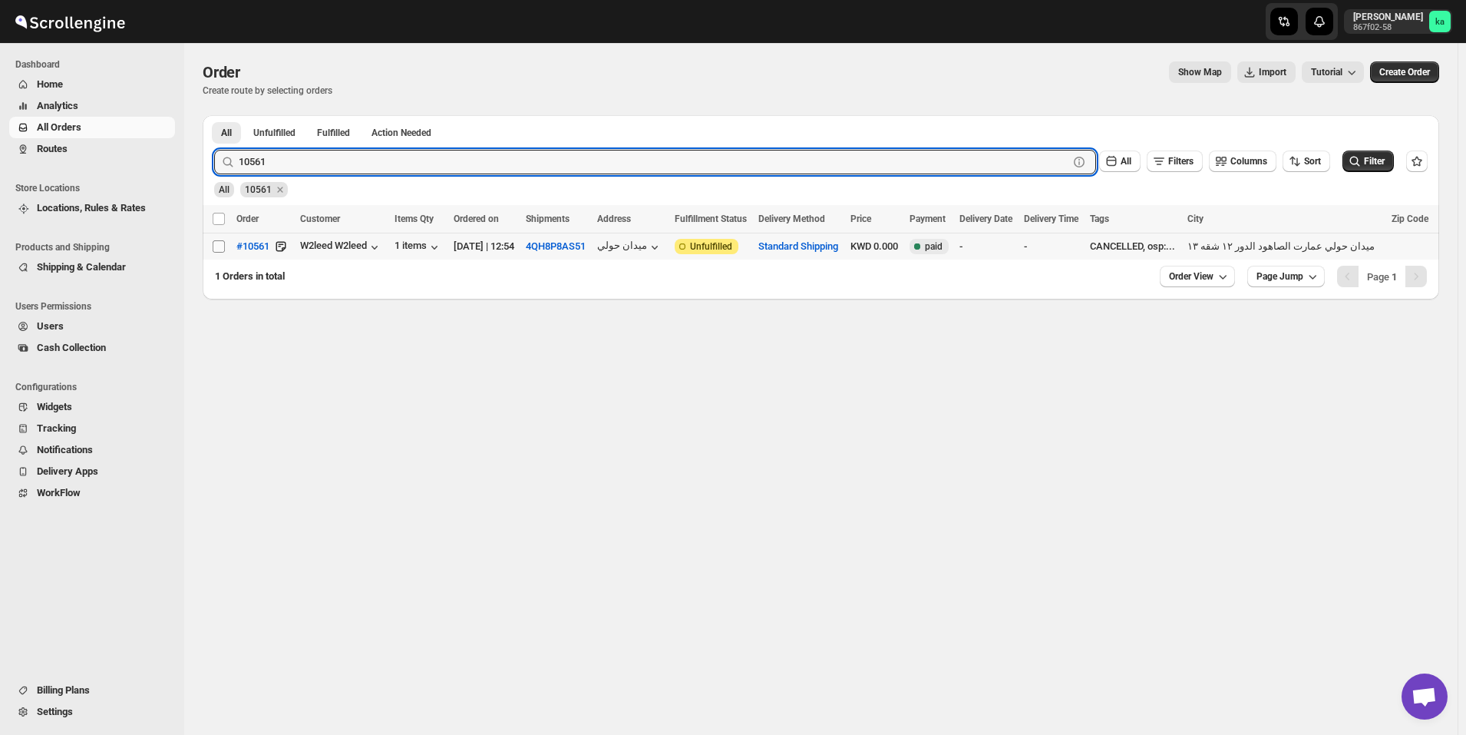
click at [223, 249] on input "Select order" at bounding box center [219, 246] width 12 height 12
checkbox input "true"
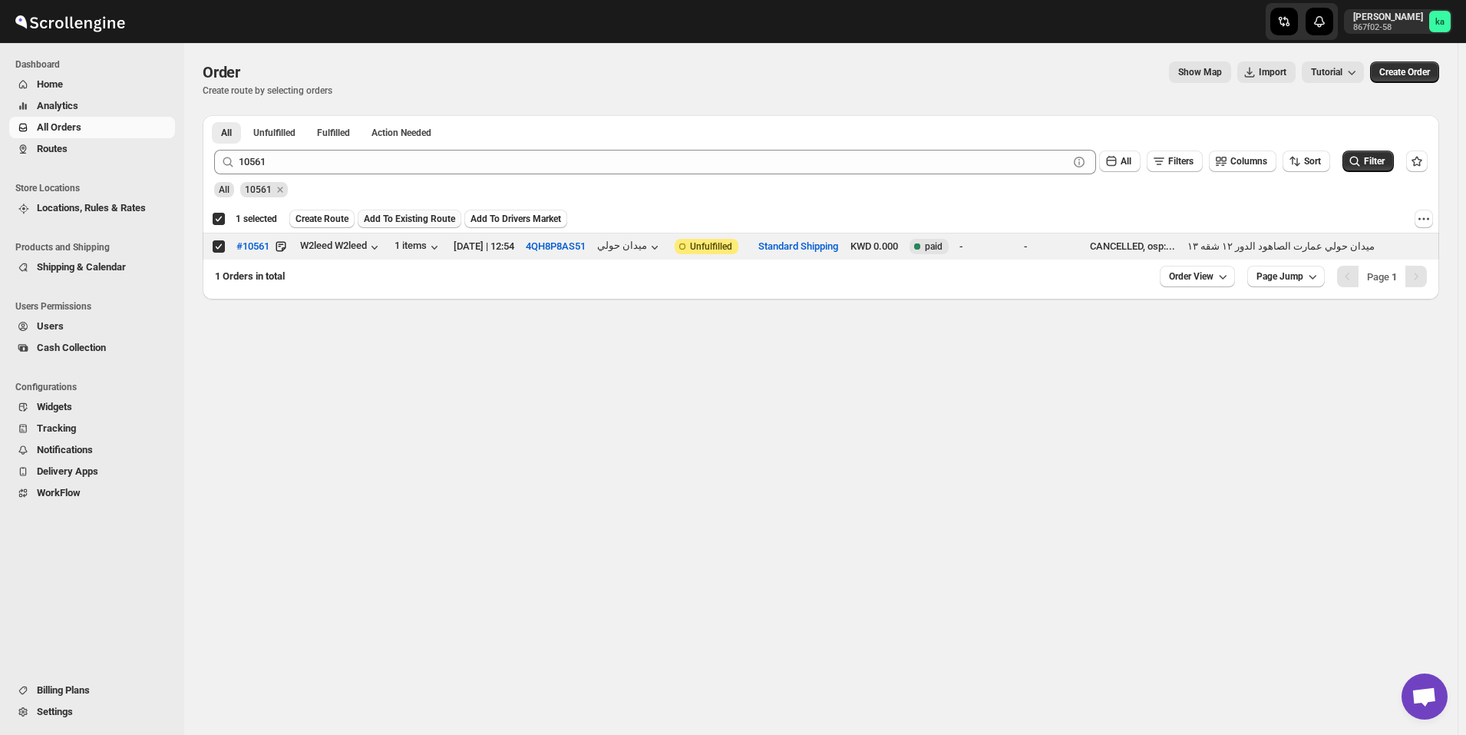
click at [413, 213] on span "Add To Existing Route" at bounding box center [409, 219] width 91 height 12
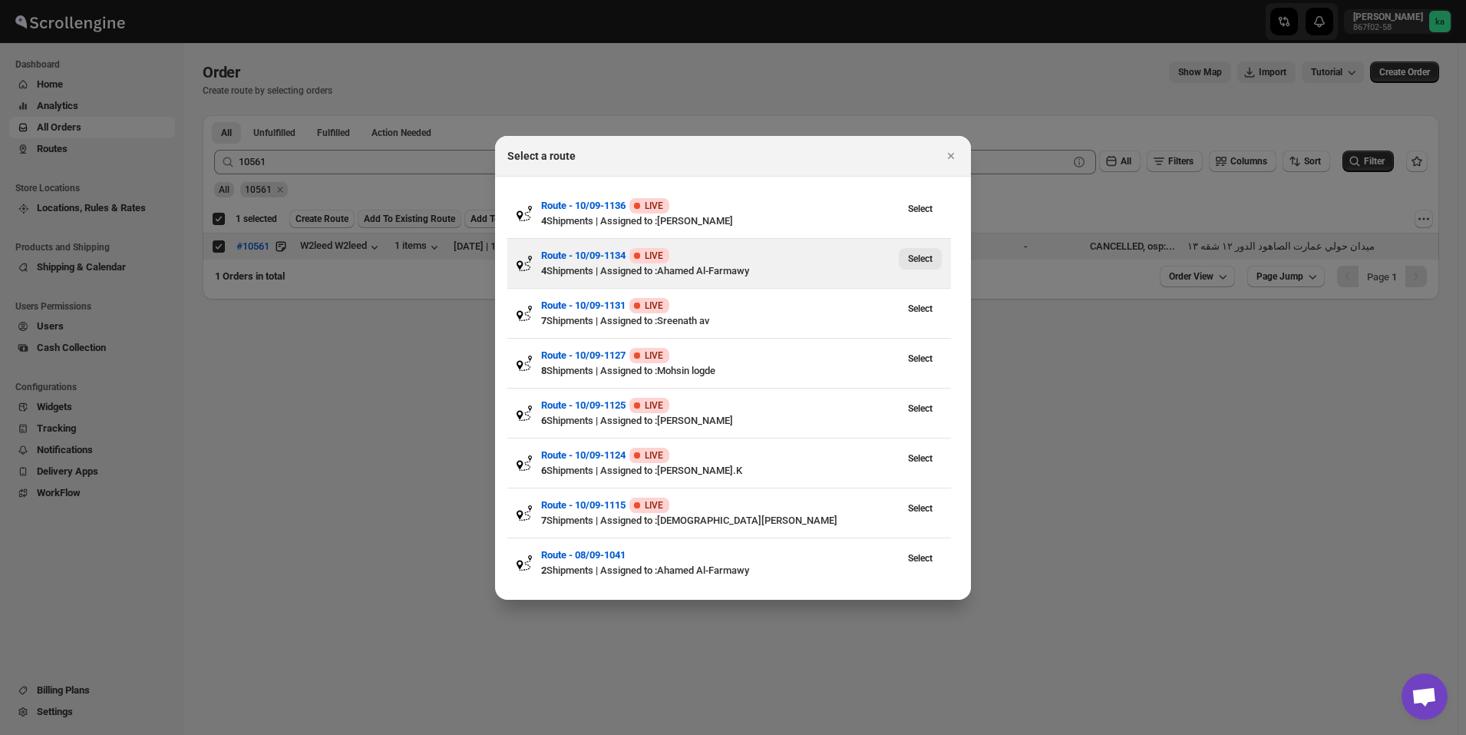
click at [920, 259] on span "Select" at bounding box center [920, 259] width 25 height 12
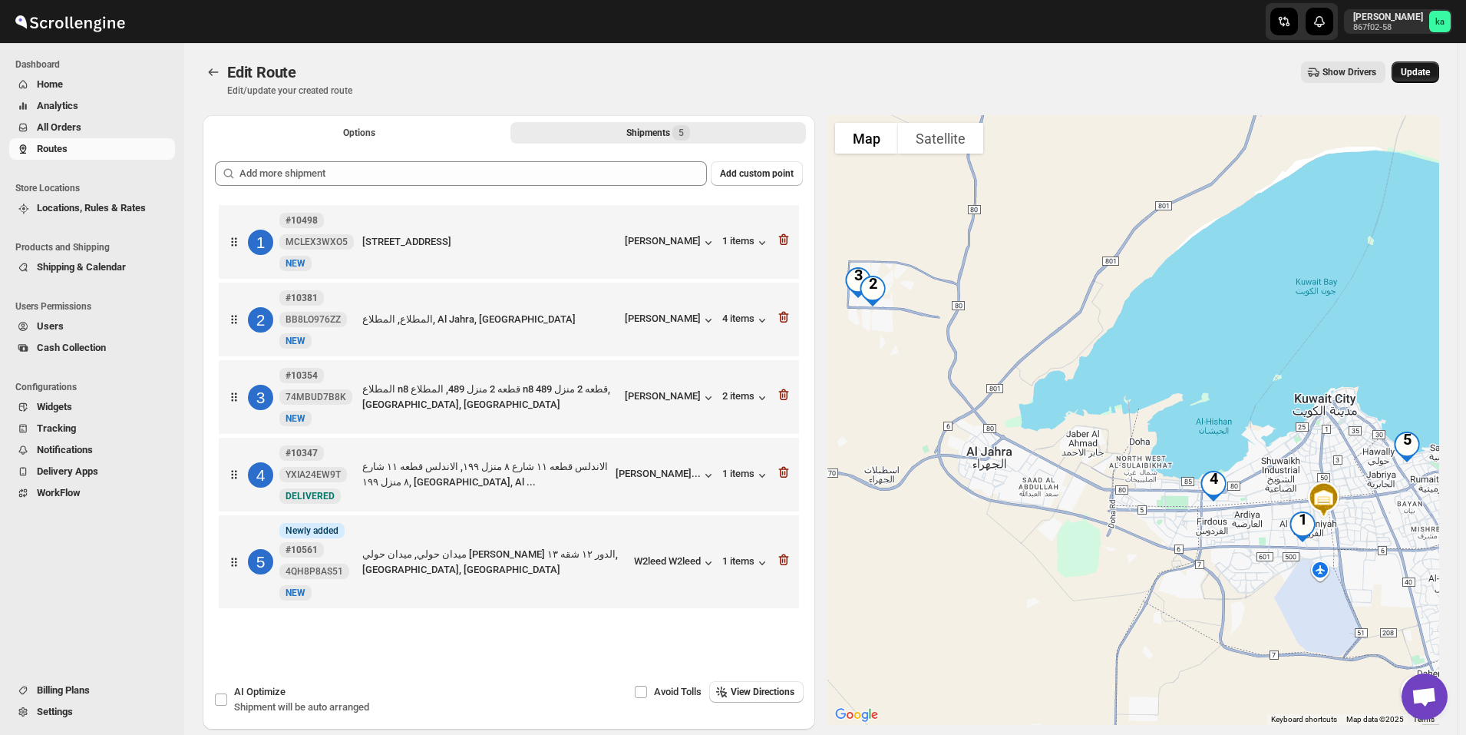
click at [1430, 73] on span "Update" at bounding box center [1415, 72] width 29 height 12
